Goal: Feedback & Contribution: Submit feedback/report problem

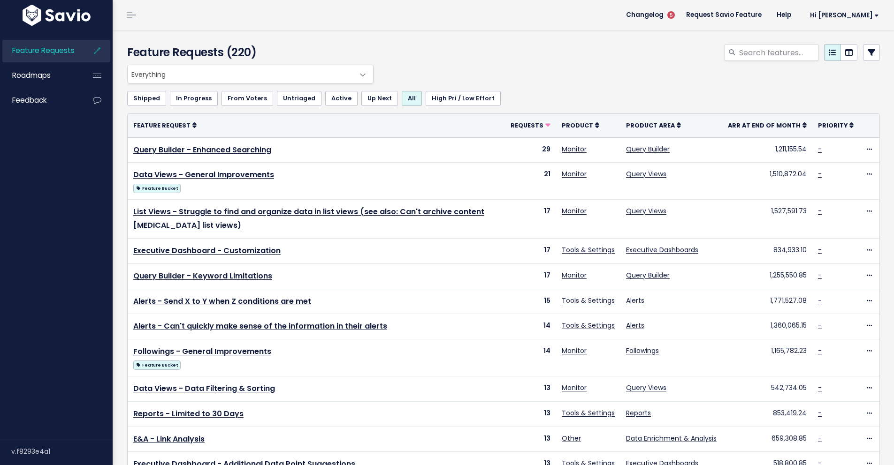
click at [636, 53] on div at bounding box center [631, 54] width 511 height 21
click at [631, 63] on div at bounding box center [631, 54] width 511 height 21
click at [44, 98] on span "Feedback" at bounding box center [29, 100] width 34 height 10
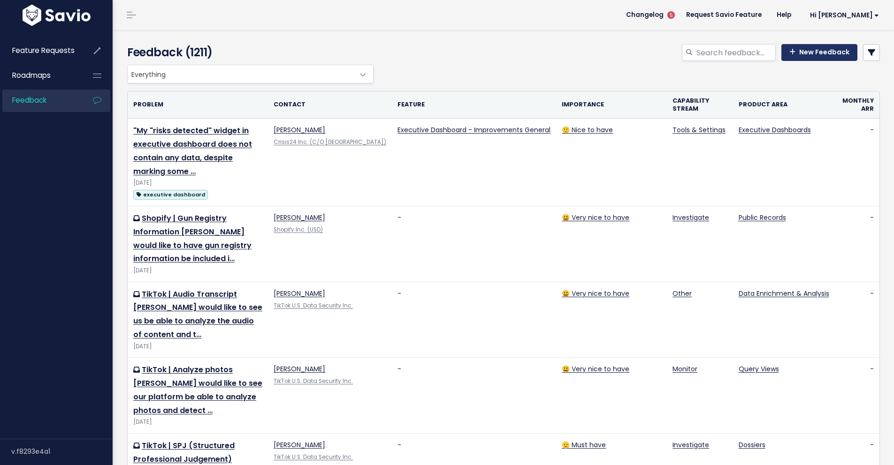
click at [809, 53] on link "New Feedback" at bounding box center [819, 52] width 76 height 17
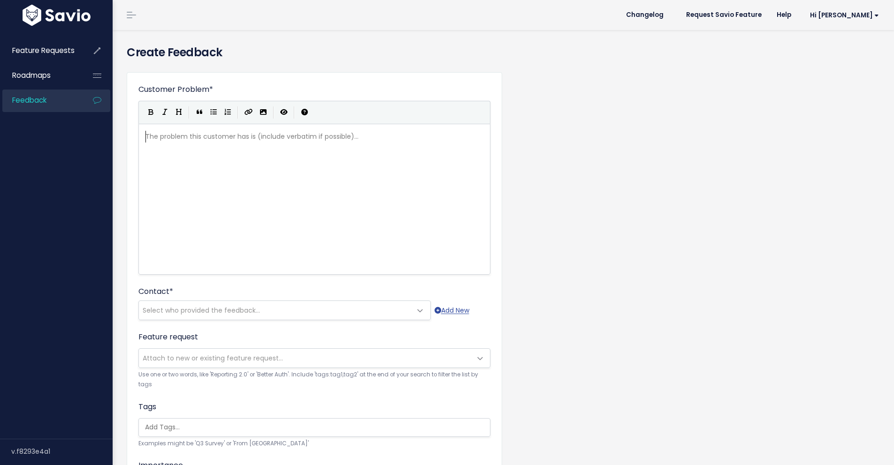
scroll to position [1, 0]
type textarea "Au from"
type textarea "nu from Accenture"
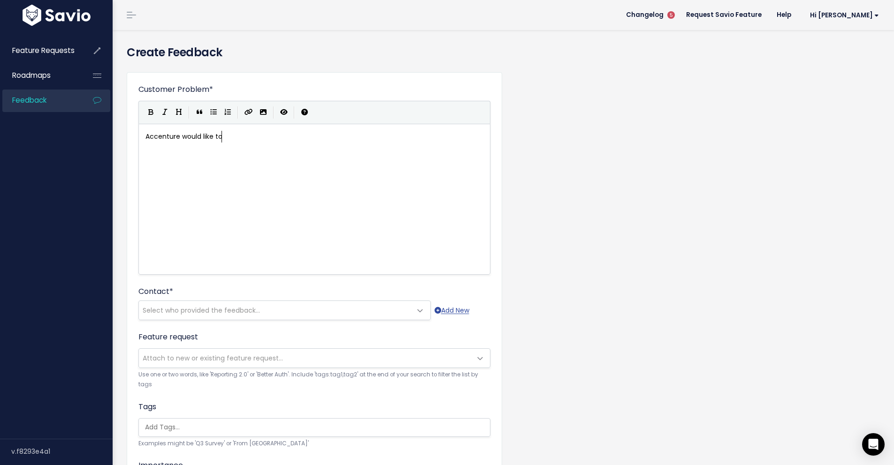
type textarea "Accenture would like tos"
type textarea "see the keyword limits increase in the query builder, particulary f"
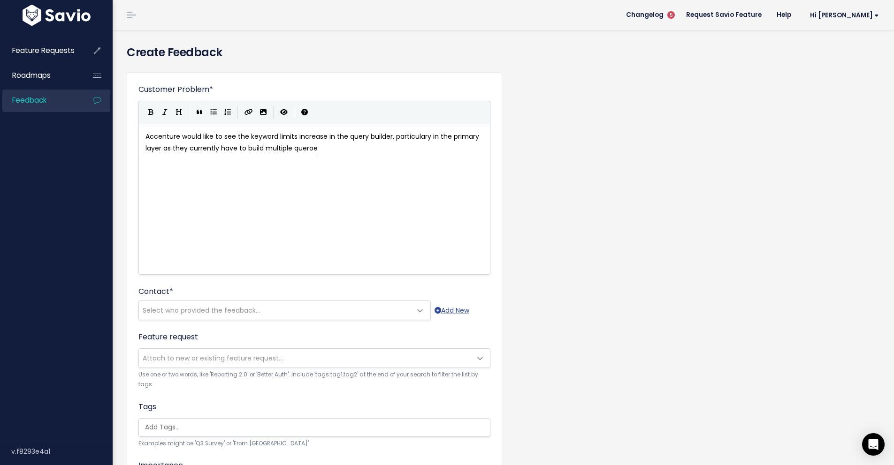
type textarea "in the primary layer as they currently have to build multiple queroes"
type textarea "uie"
type textarea "ies on the same tp"
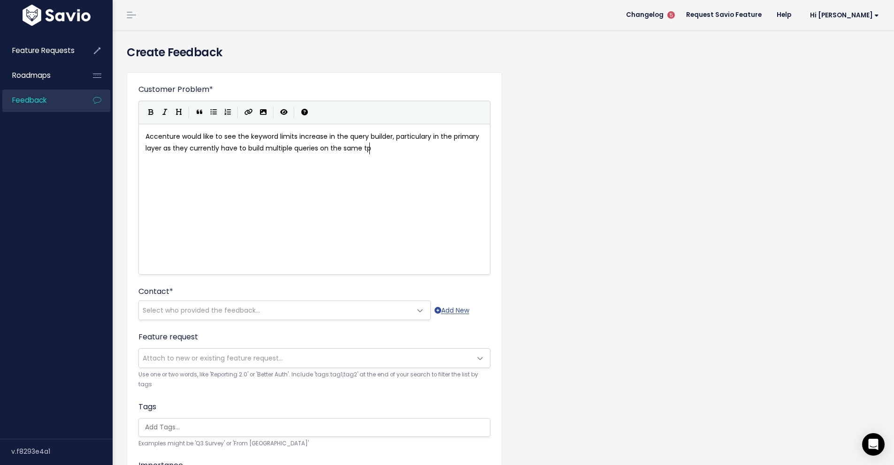
scroll to position [3, 61]
type textarea "opuc."
type textarea "ic."
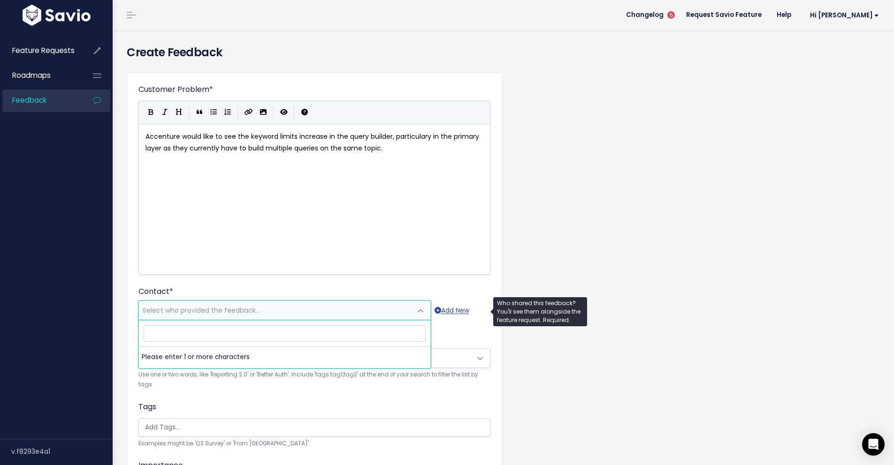
click at [202, 307] on span "Select who provided the feedback..." at bounding box center [201, 310] width 117 height 9
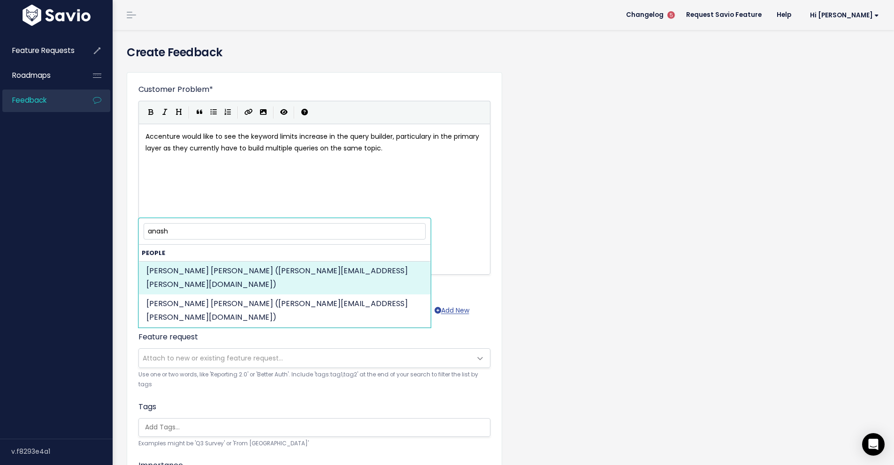
type input "anash"
select select "82971575"
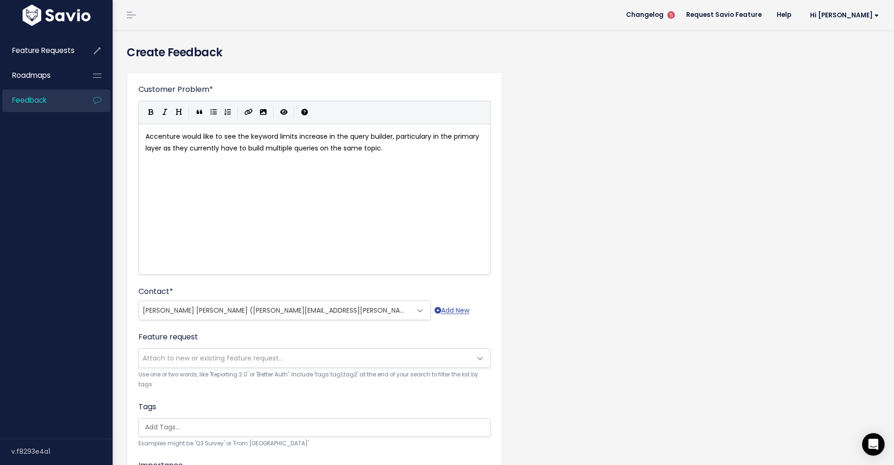
click at [632, 206] on div "Customer Problem * Accenture would like to see the keyword limits increase in t…" at bounding box center [503, 347] width 767 height 565
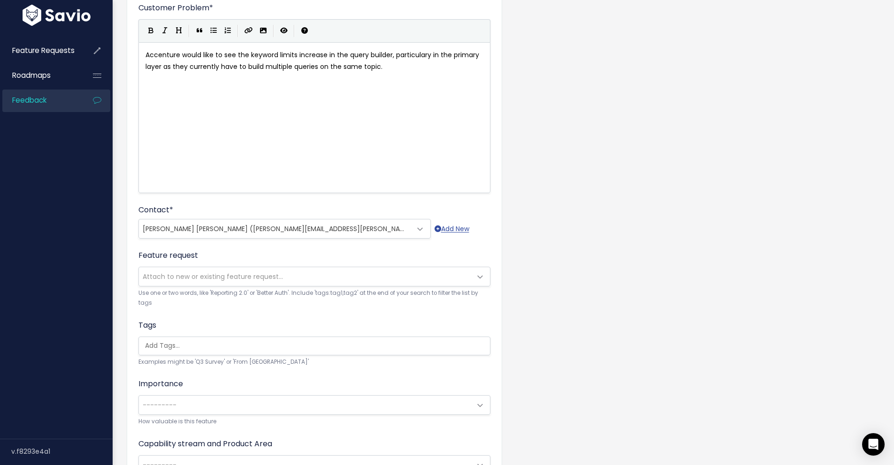
scroll to position [187, 0]
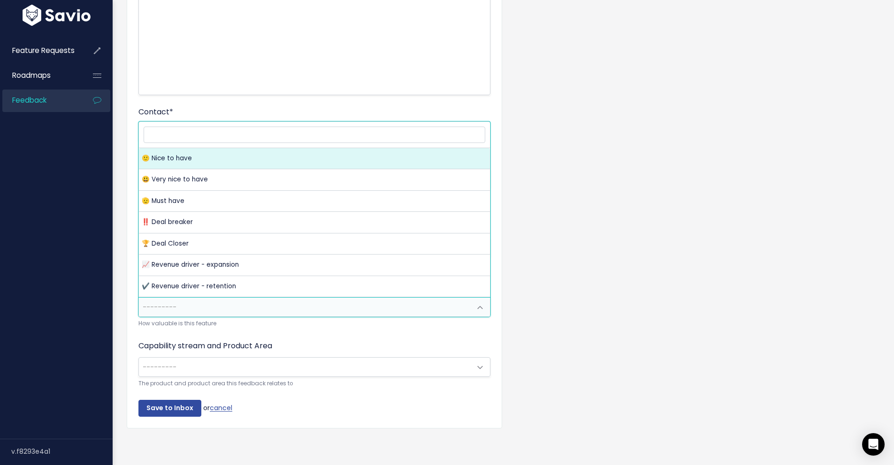
click at [475, 300] on span at bounding box center [480, 307] width 19 height 19
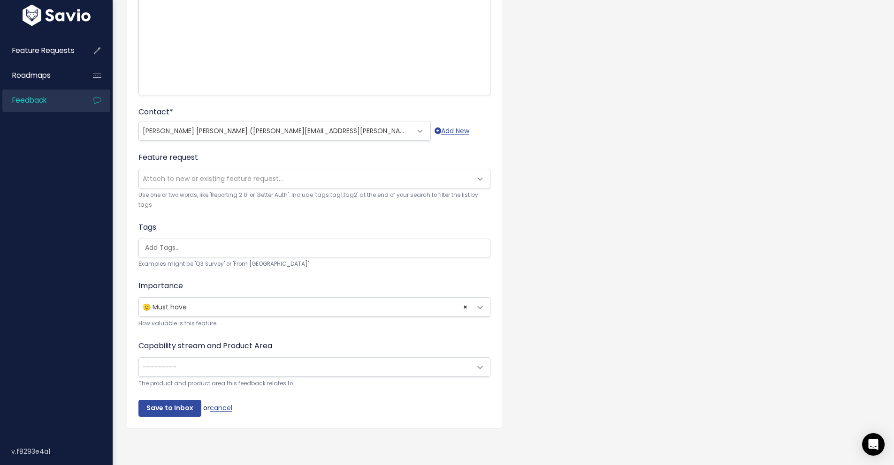
click at [479, 303] on span at bounding box center [480, 307] width 19 height 19
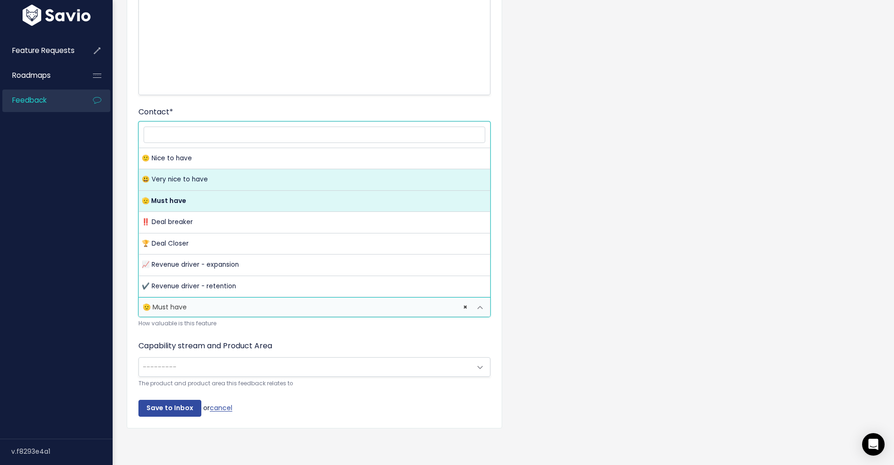
select select "VERY_NICE_TO_HAVE"
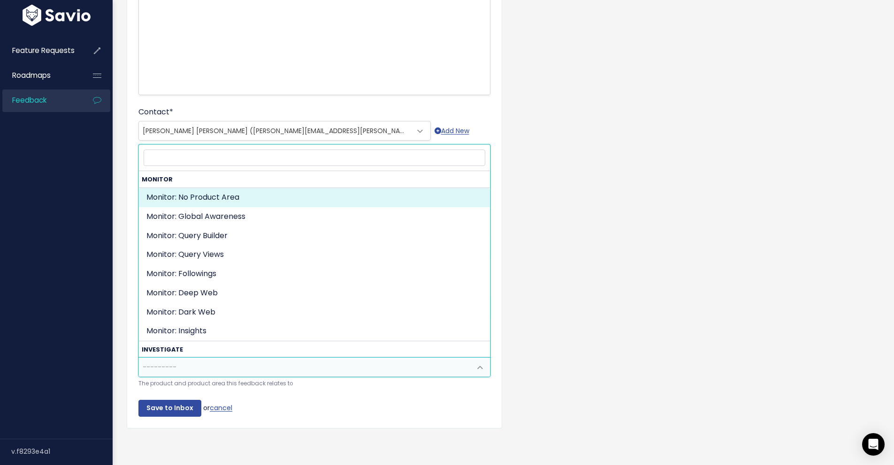
click at [468, 358] on span "---------" at bounding box center [305, 367] width 332 height 19
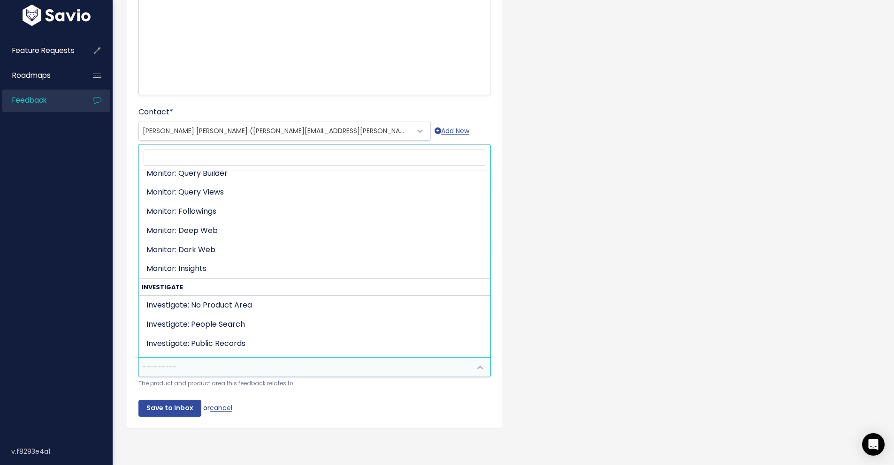
scroll to position [0, 0]
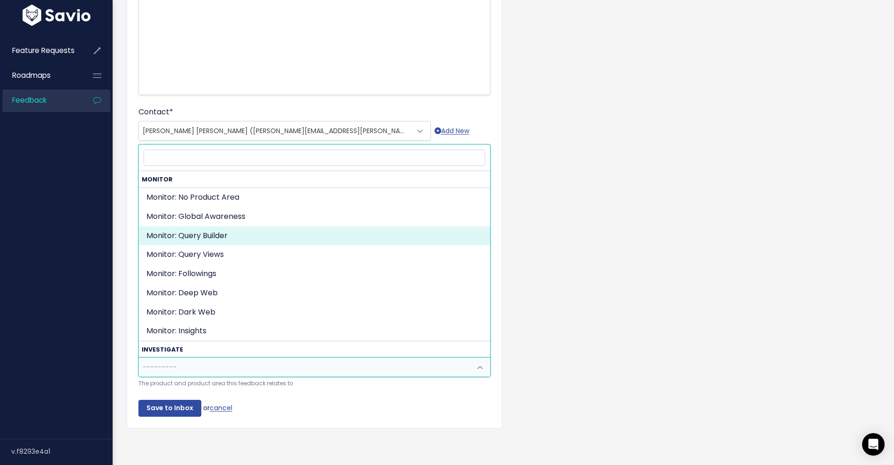
select select "ORGANIZE_COLLABORATE_REPORT:QUERY_BUILDING"
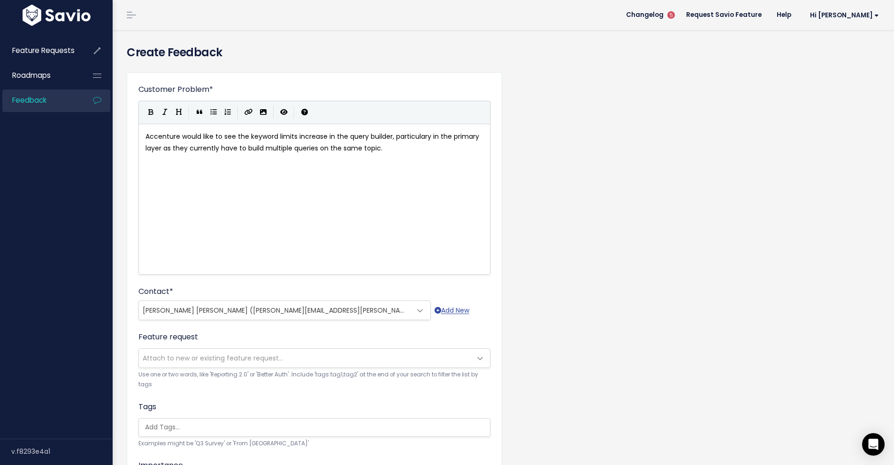
scroll to position [187, 0]
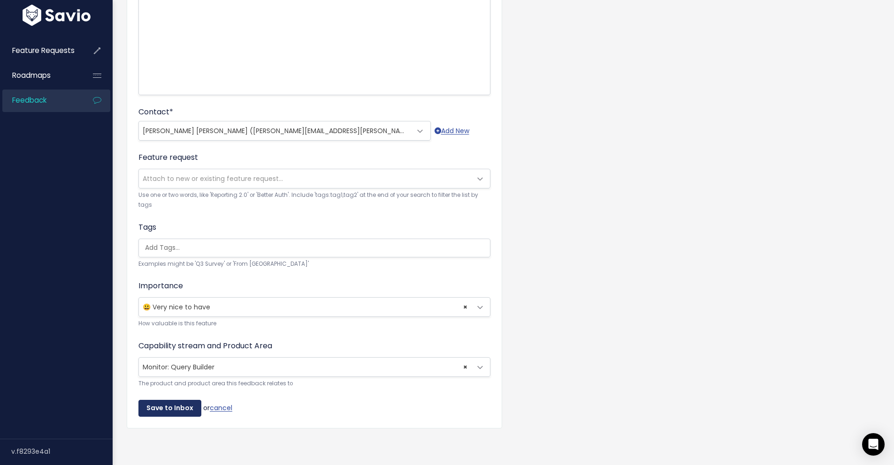
click at [164, 404] on input "Save to Inbox" at bounding box center [169, 408] width 63 height 17
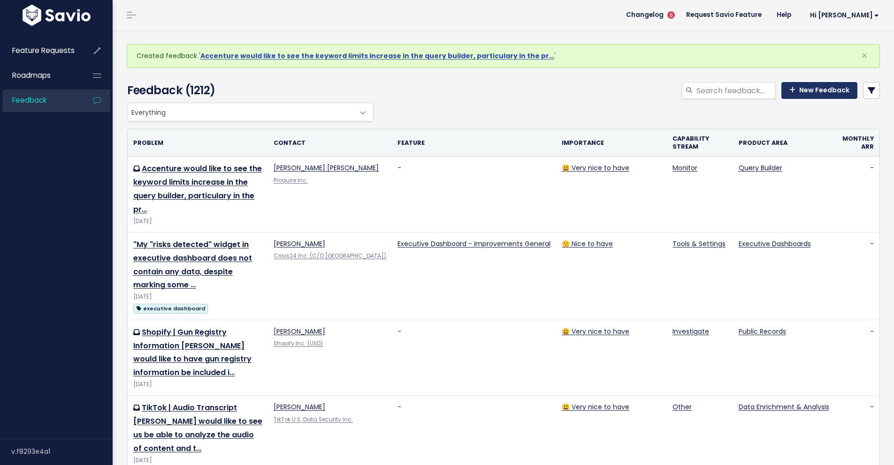
click at [805, 91] on link "New Feedback" at bounding box center [819, 90] width 76 height 17
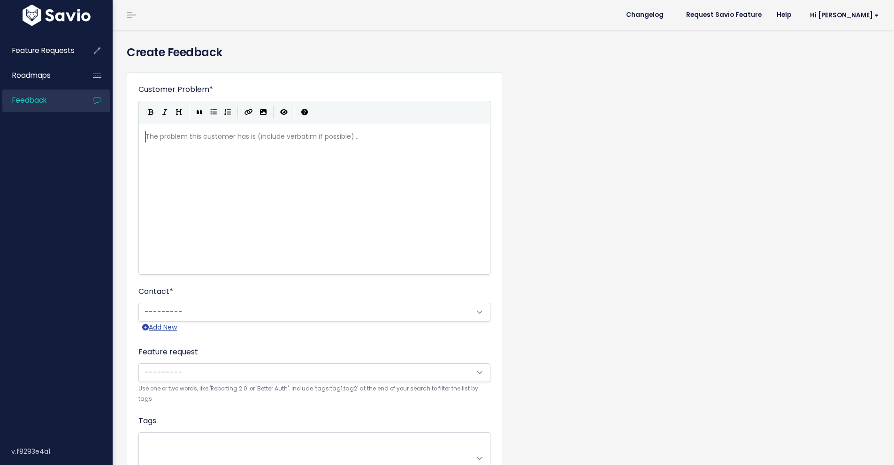
scroll to position [1, 0]
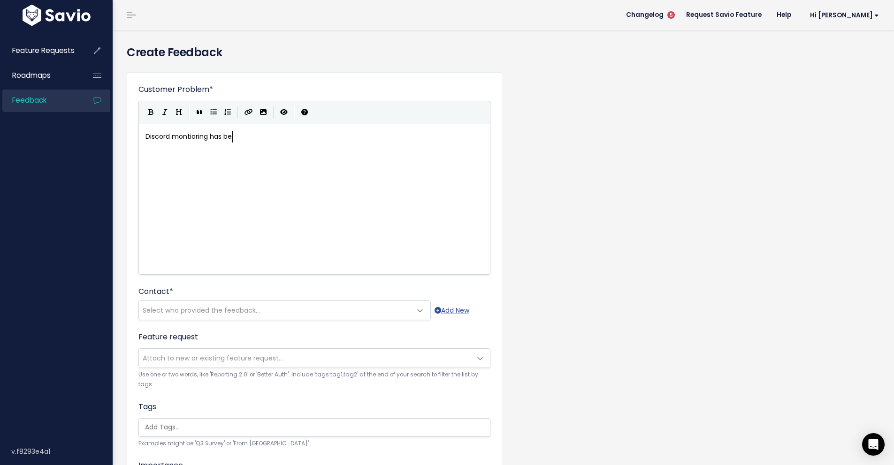
type textarea "Discord montioring has bee"
type textarea "come a increasinly high priorty for"
type textarea "ity for ACcenture"
type textarea "ce"
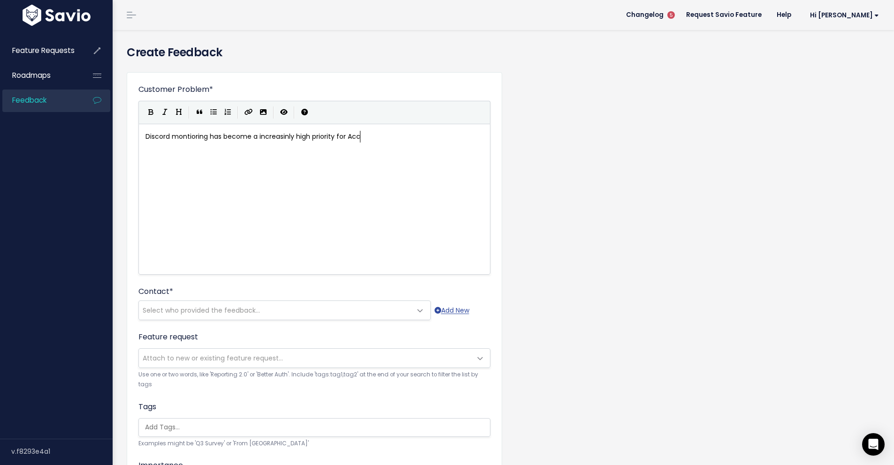
type textarea "cn"
type textarea "enture followung t"
type textarea "un"
type textarea "ing the Ca"
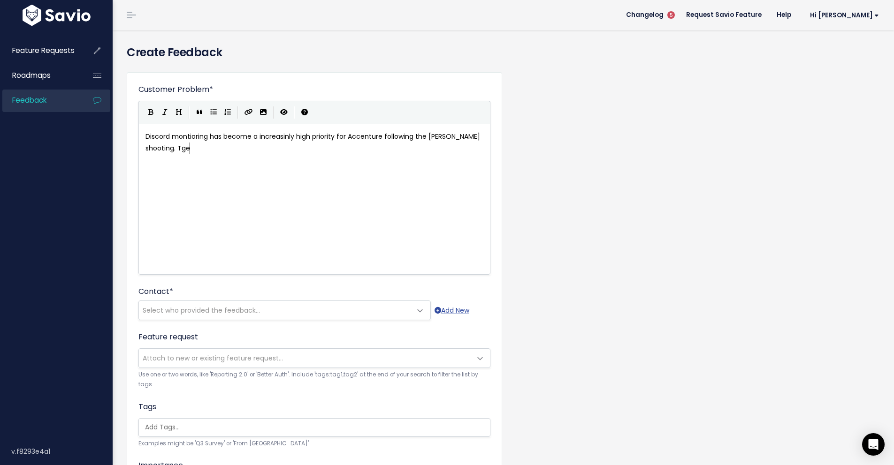
scroll to position [3, 90]
type textarea "Charlie Kirke shooting. Tgey"
type textarea "hey would like to see Diuscord"
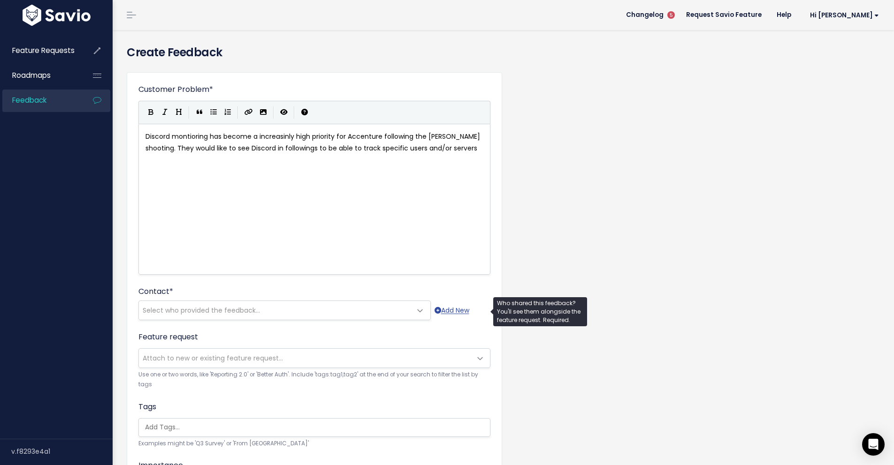
type textarea "scord in followings to be able to track specific users and/or servers"
click at [243, 310] on span "Select who provided the feedback..." at bounding box center [201, 310] width 117 height 9
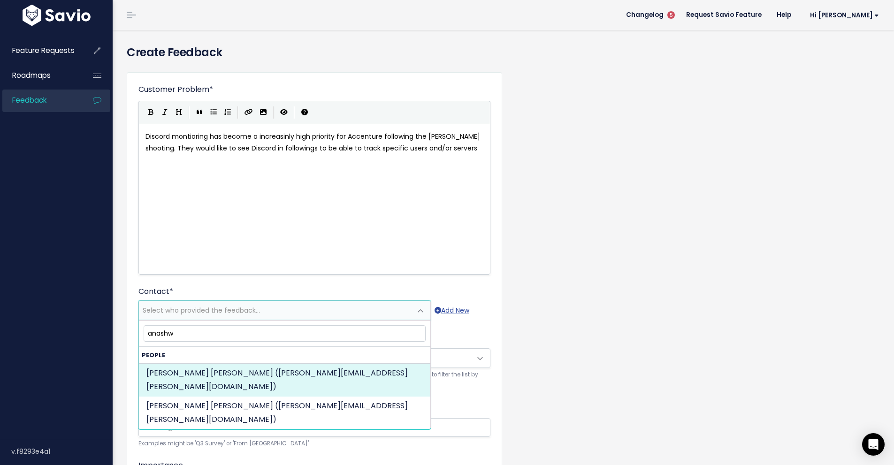
type input "anashw"
select select "82971575"
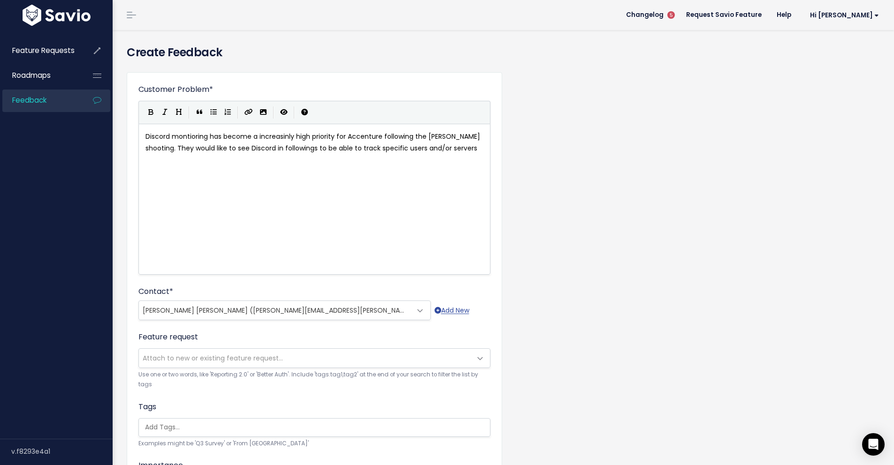
click at [687, 281] on div "Customer Problem * Discord montioring has become a increasinly high priority fo…" at bounding box center [503, 347] width 767 height 565
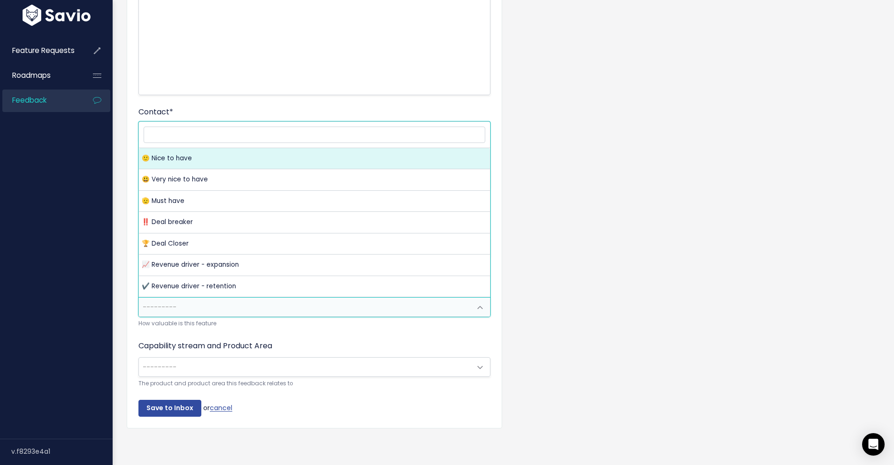
click at [489, 303] on span "---------" at bounding box center [314, 307] width 352 height 20
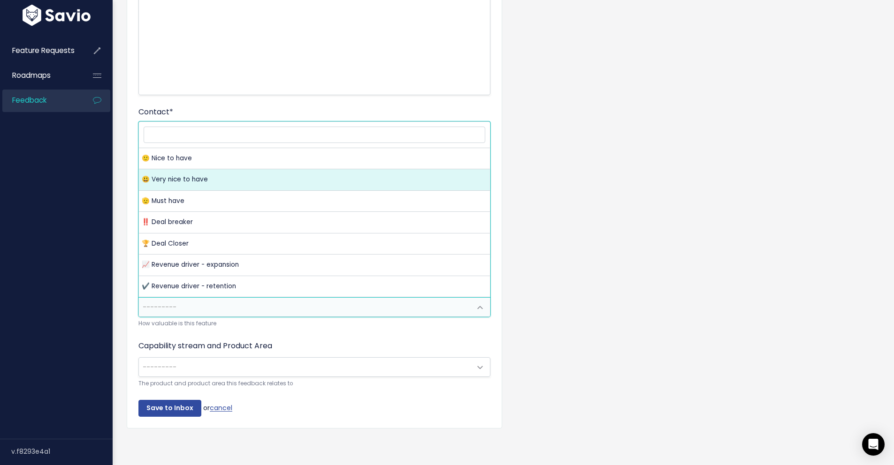
select select "VERY_NICE_TO_HAVE"
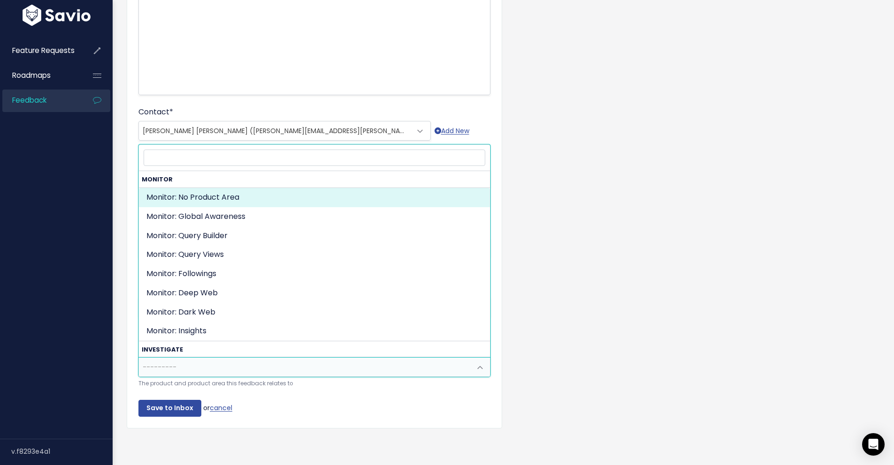
click at [484, 358] on span at bounding box center [480, 367] width 19 height 19
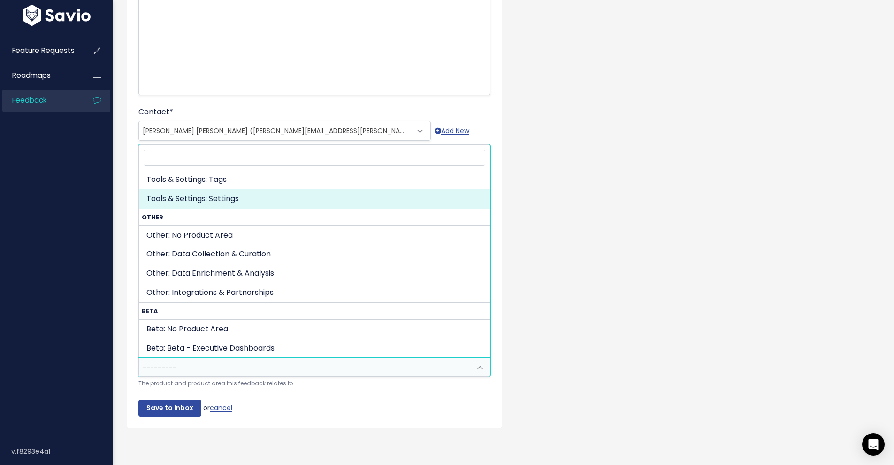
scroll to position [436, 0]
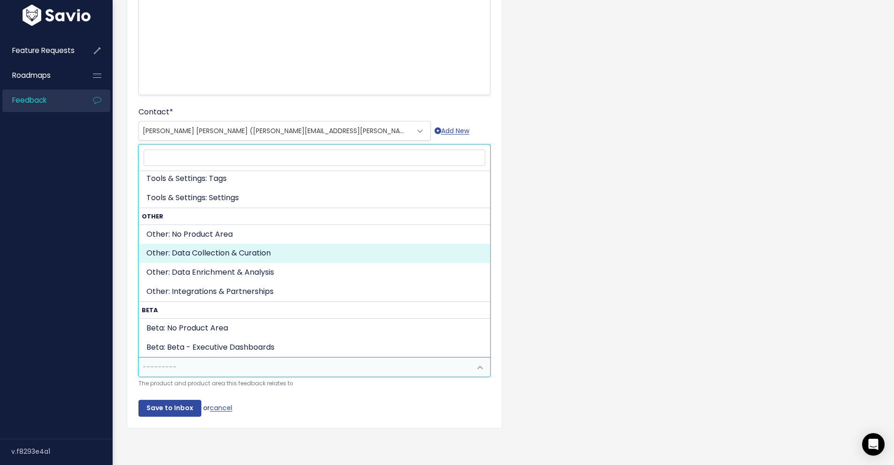
select select "OTHER:DATA_COLLECTION_CURATION"
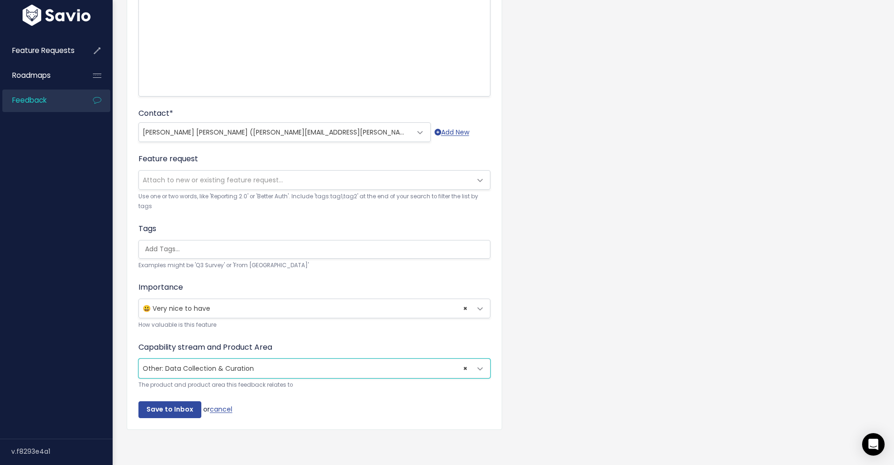
scroll to position [187, 0]
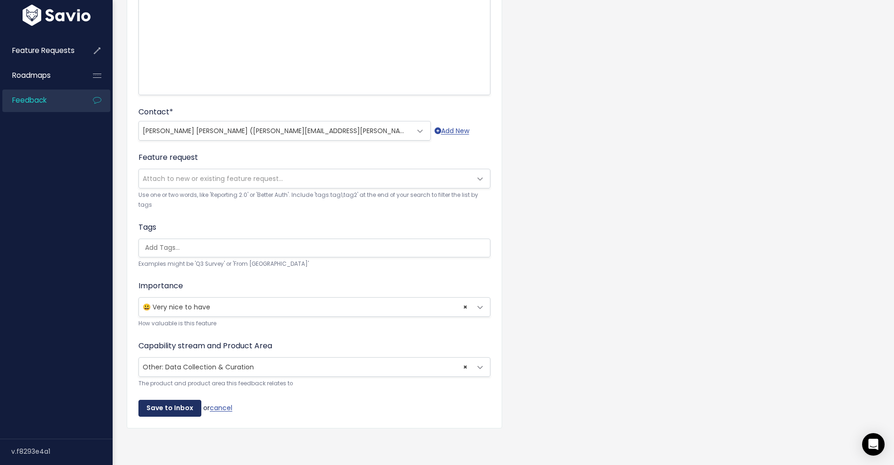
click at [181, 400] on input "Save to Inbox" at bounding box center [169, 408] width 63 height 17
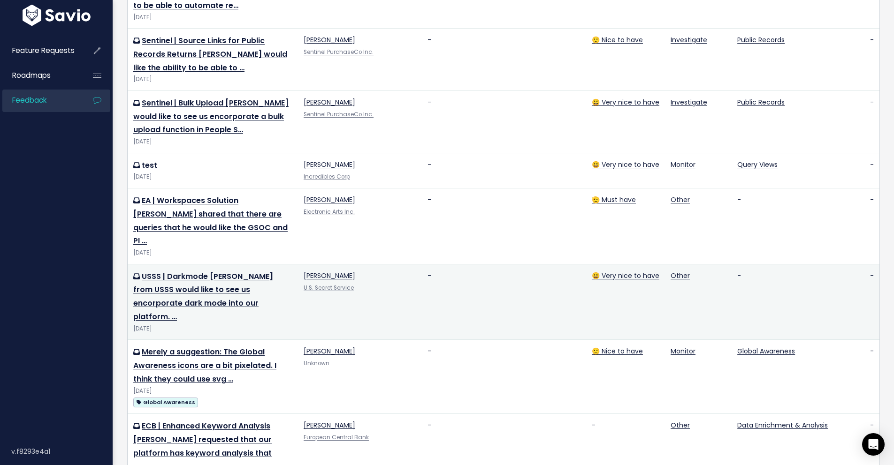
scroll to position [1008, 0]
